Goal: Transaction & Acquisition: Purchase product/service

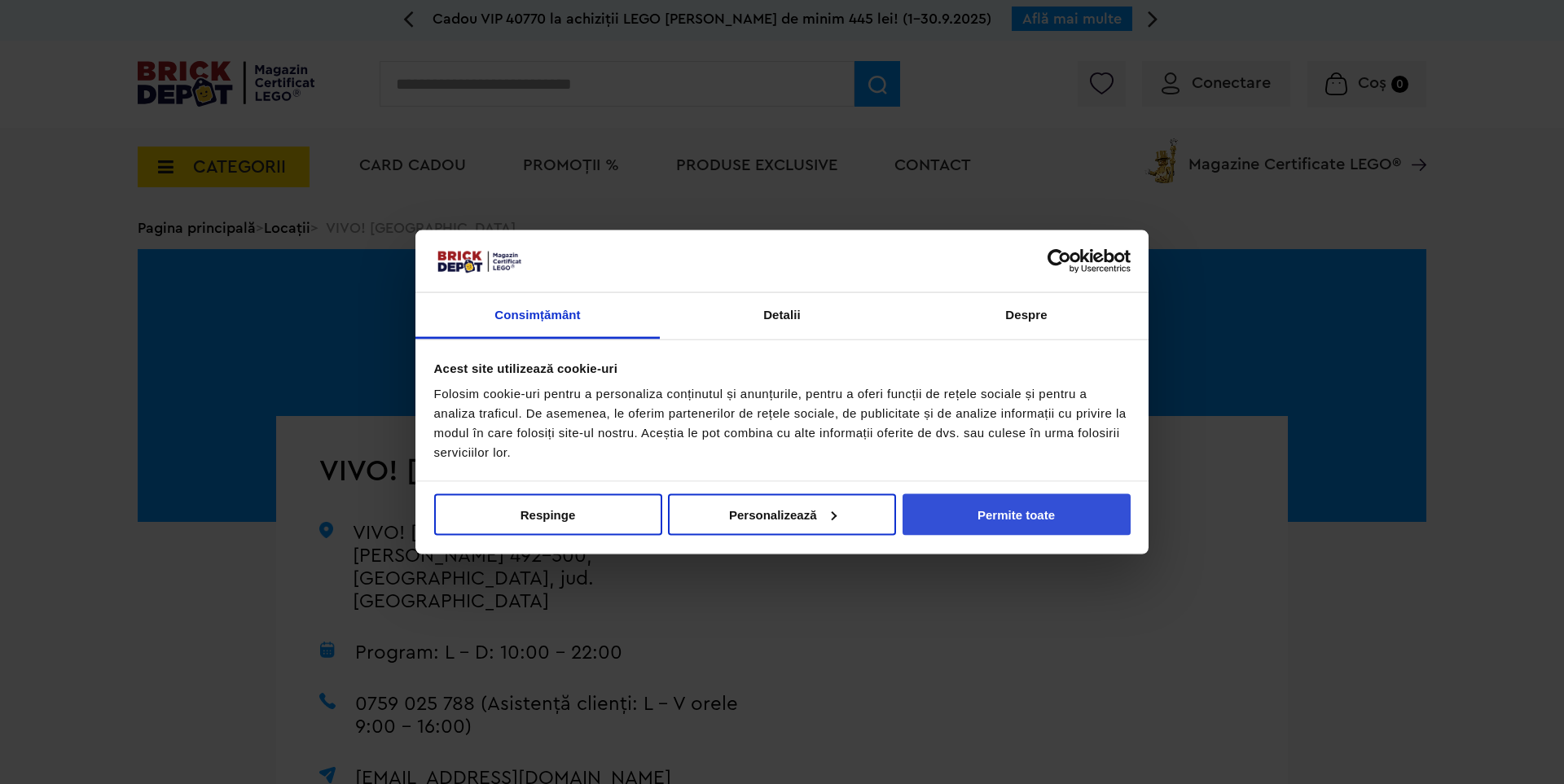
click at [1017, 508] on button "Permite toate" at bounding box center [1016, 514] width 228 height 41
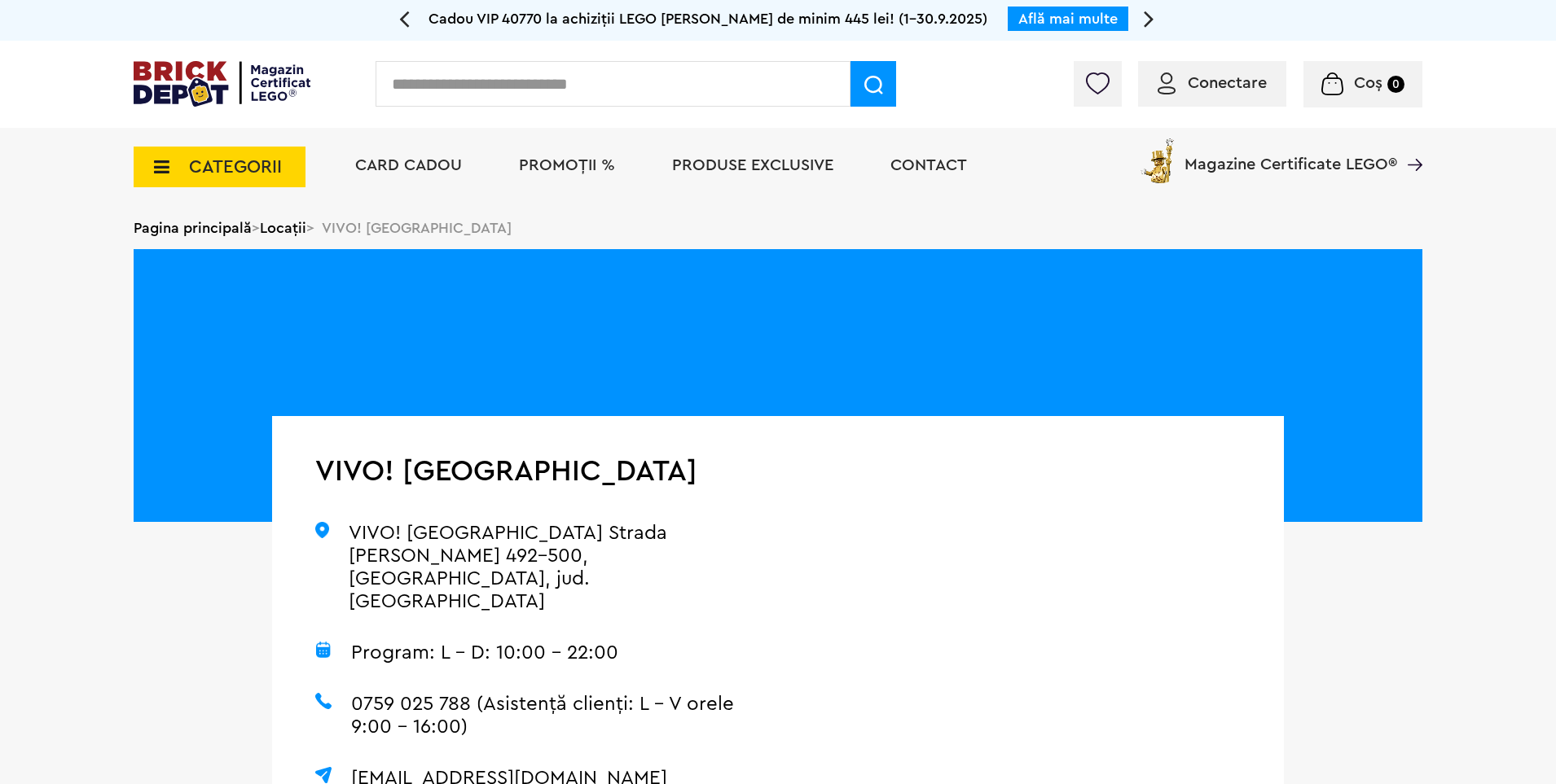
click at [792, 169] on span "Produse exclusive" at bounding box center [753, 165] width 161 height 16
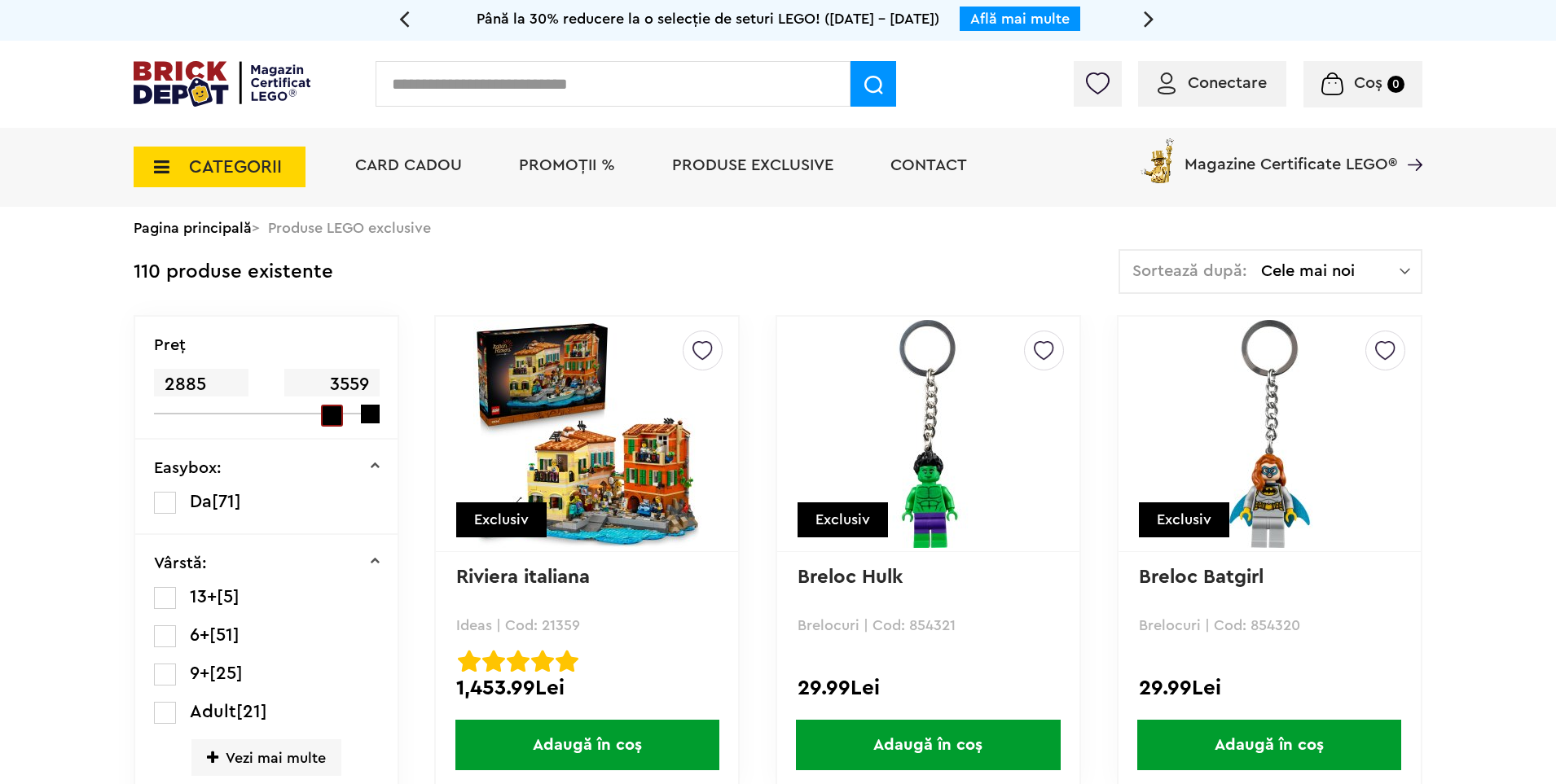
drag, startPoint x: 187, startPoint y: 417, endPoint x: 326, endPoint y: 417, distance: 139.0
click at [326, 417] on span at bounding box center [332, 416] width 22 height 22
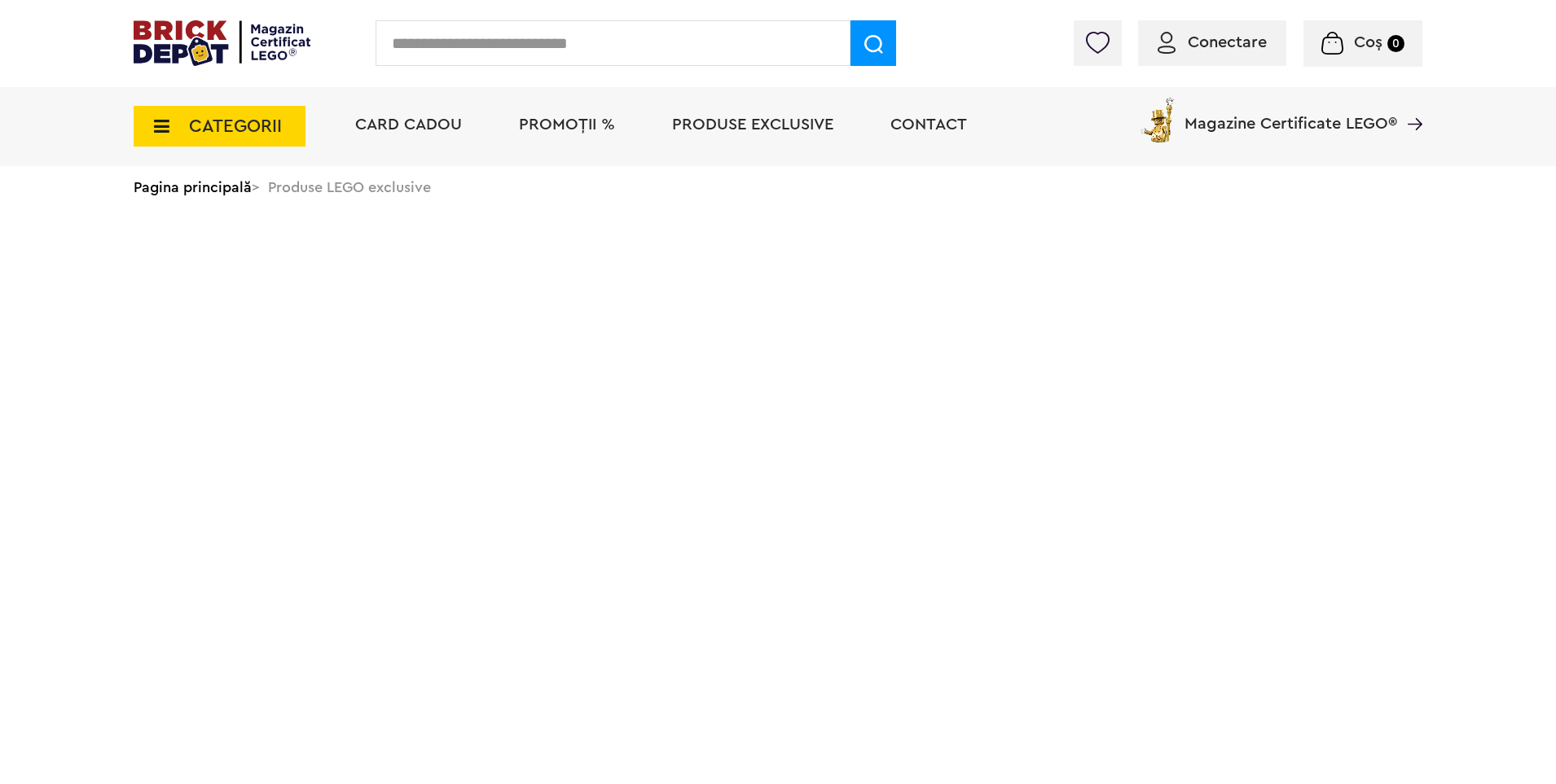
click at [305, 249] on html "Adăugat în coș Către coșul tău Continuă cumpărăturile Cadou VIP 40769 Controler…" at bounding box center [778, 124] width 1556 height 249
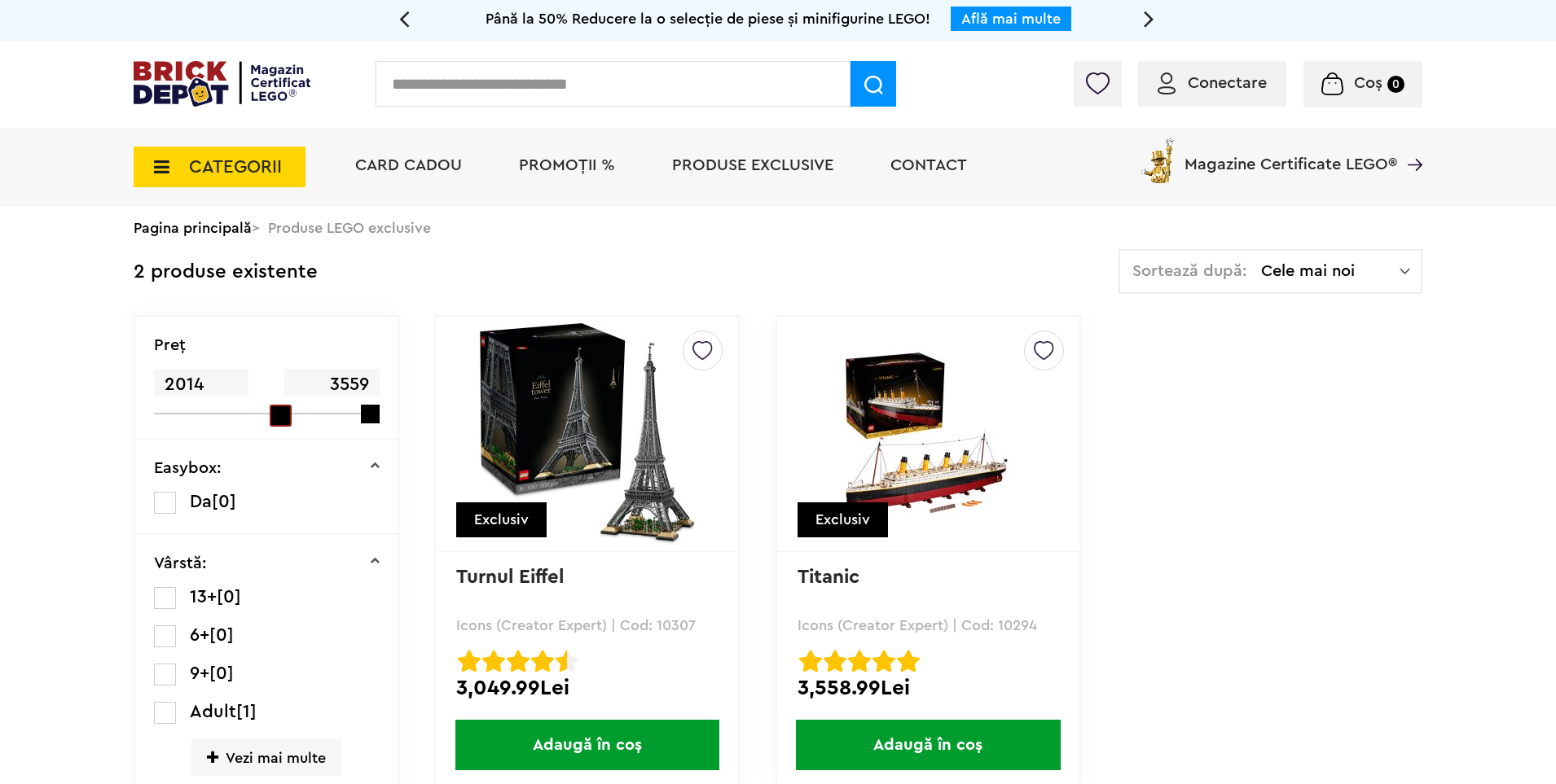
drag, startPoint x: 335, startPoint y: 412, endPoint x: 266, endPoint y: 417, distance: 69.2
click at [266, 417] on div "Preţ 2014 3559" at bounding box center [267, 378] width 263 height 123
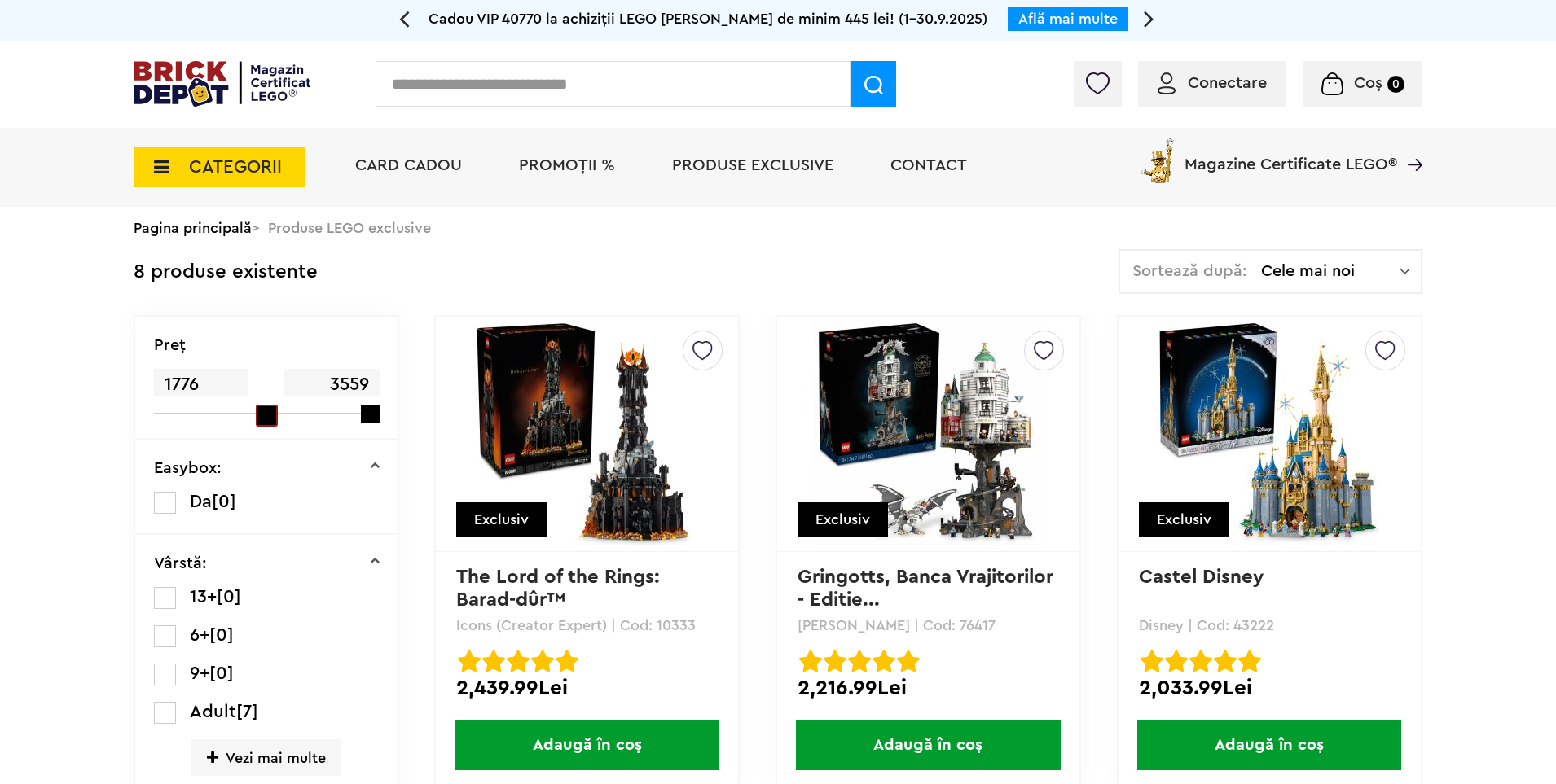
drag, startPoint x: 280, startPoint y: 414, endPoint x: 255, endPoint y: 417, distance: 25.2
click at [255, 417] on div "Preţ 1776 3559" at bounding box center [267, 378] width 263 height 123
